Goal: Transaction & Acquisition: Purchase product/service

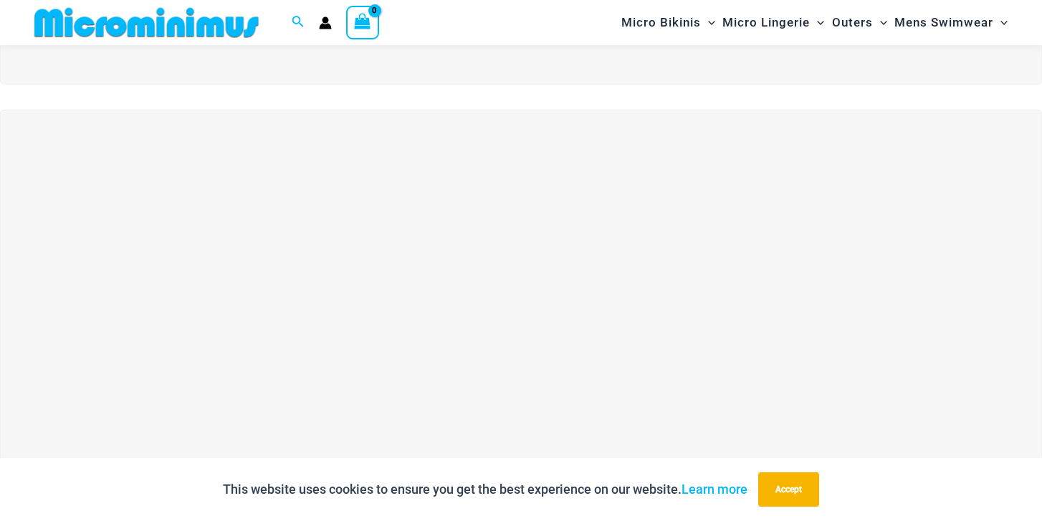
scroll to position [528, 0]
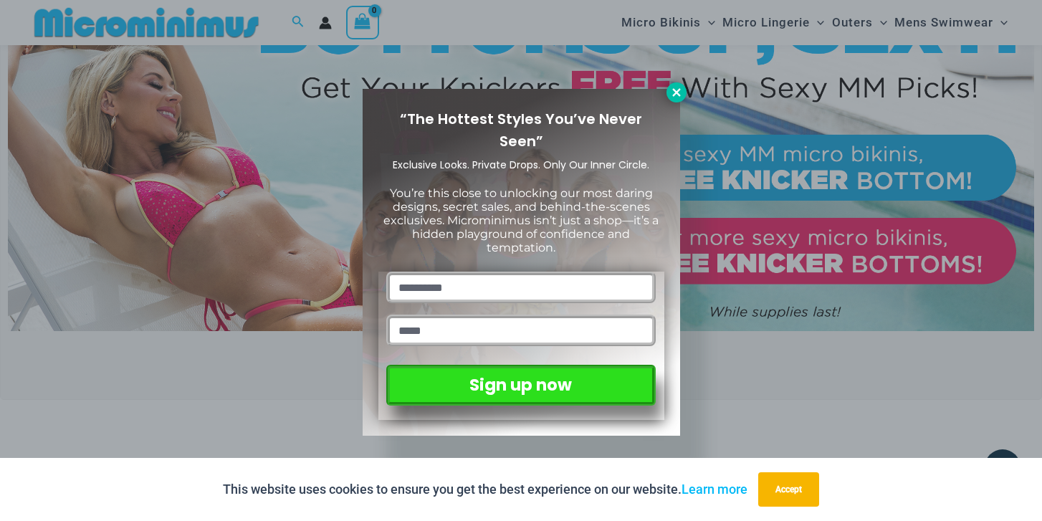
click at [676, 92] on icon at bounding box center [676, 92] width 8 height 8
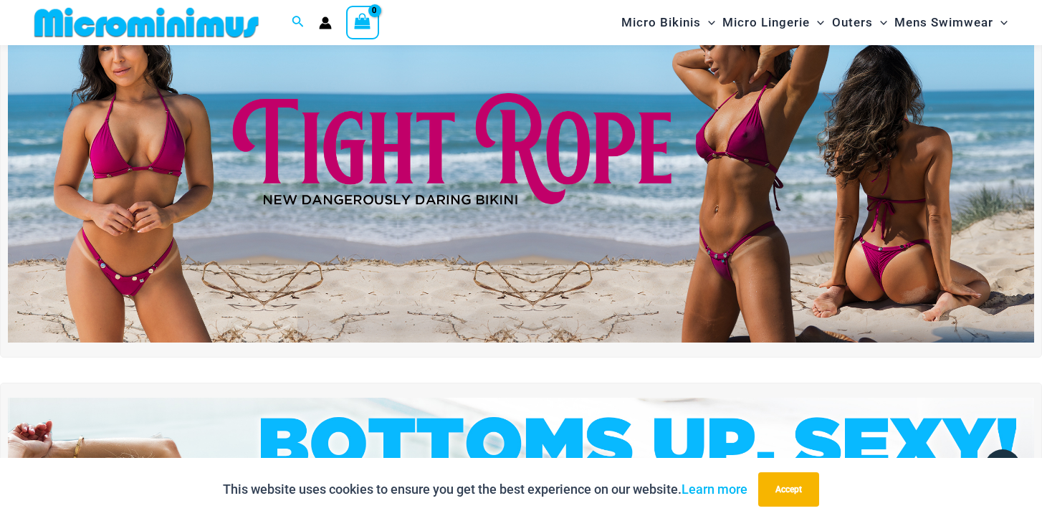
scroll to position [75, 0]
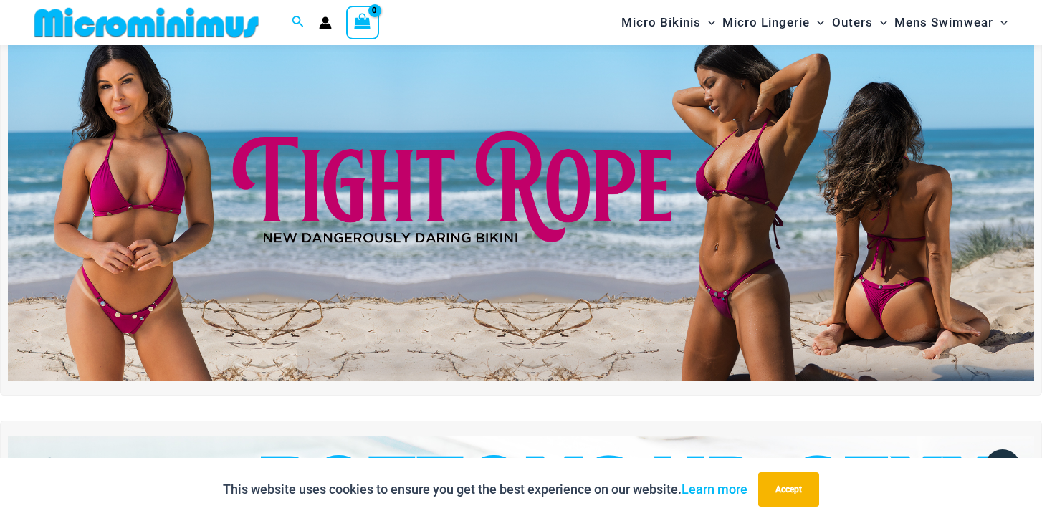
click at [585, 170] on img at bounding box center [521, 206] width 1026 height 349
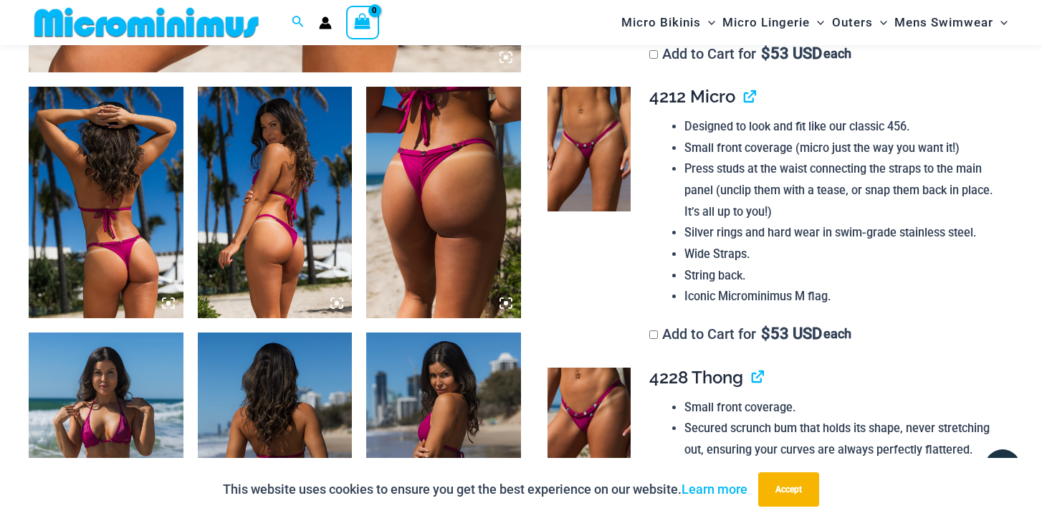
scroll to position [728, 0]
